Goal: Task Accomplishment & Management: Manage account settings

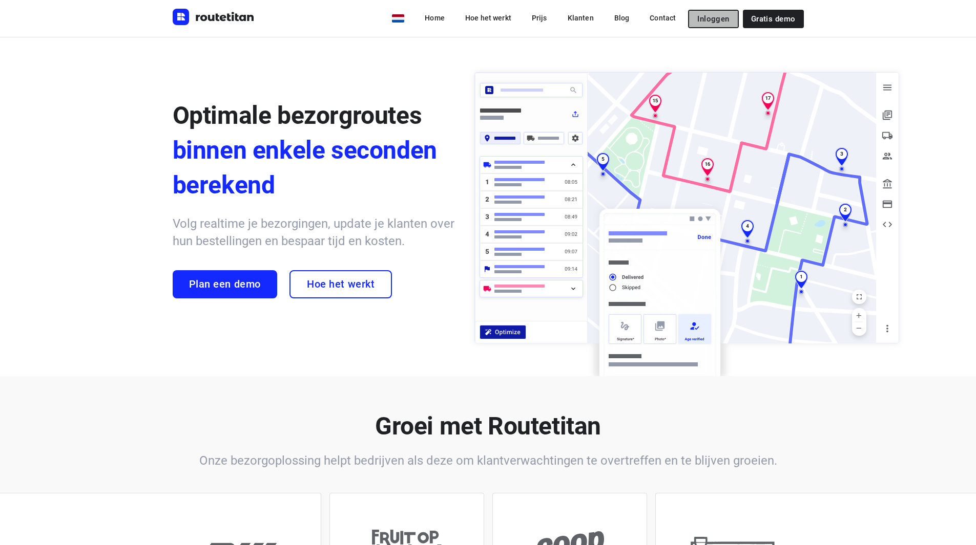
click at [738, 26] on button "Inloggen" at bounding box center [713, 19] width 50 height 18
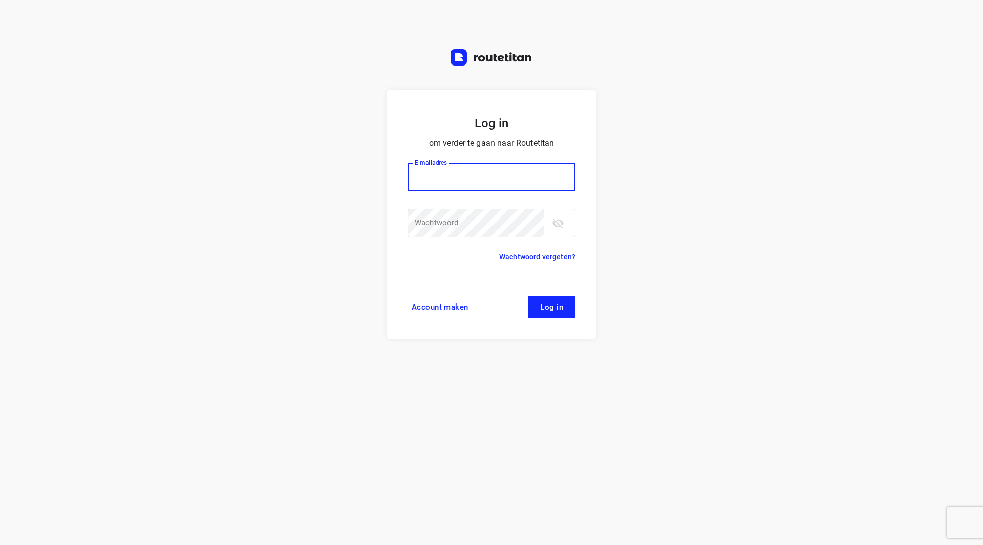
type input "[EMAIL_ADDRESS][DOMAIN_NAME]"
click at [556, 230] on button "toggle password visibility" at bounding box center [558, 223] width 20 height 20
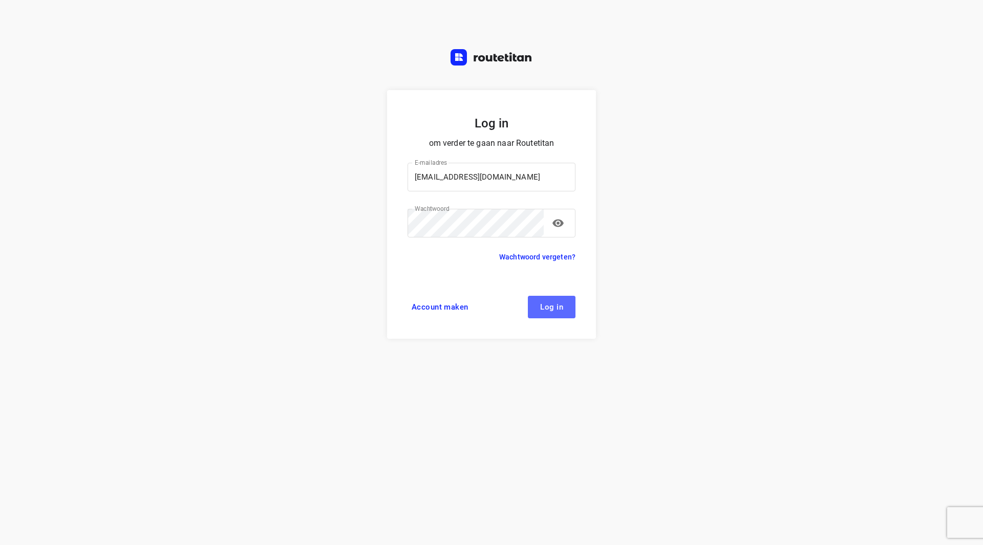
click at [563, 302] on button "Log in" at bounding box center [552, 307] width 48 height 23
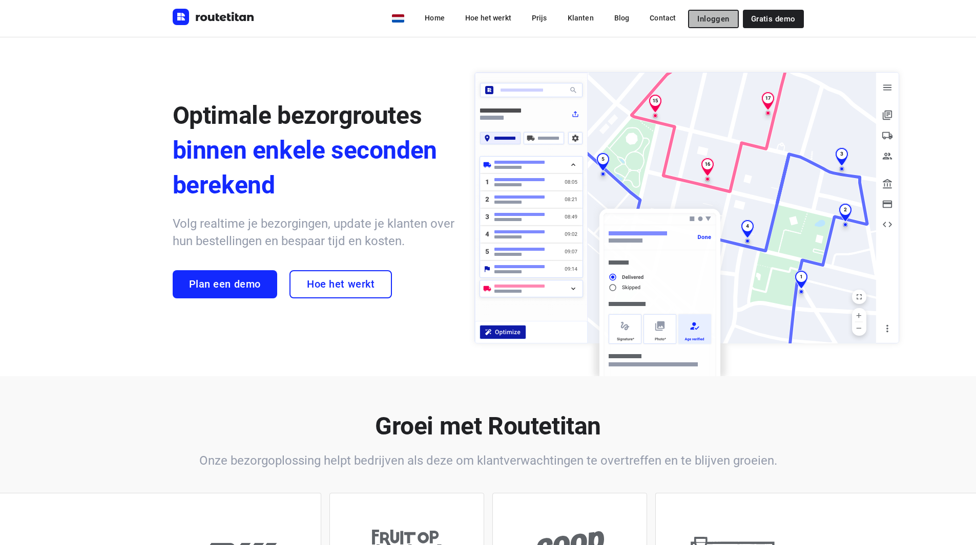
click at [725, 17] on span "Inloggen" at bounding box center [713, 19] width 32 height 8
